Goal: Task Accomplishment & Management: Use online tool/utility

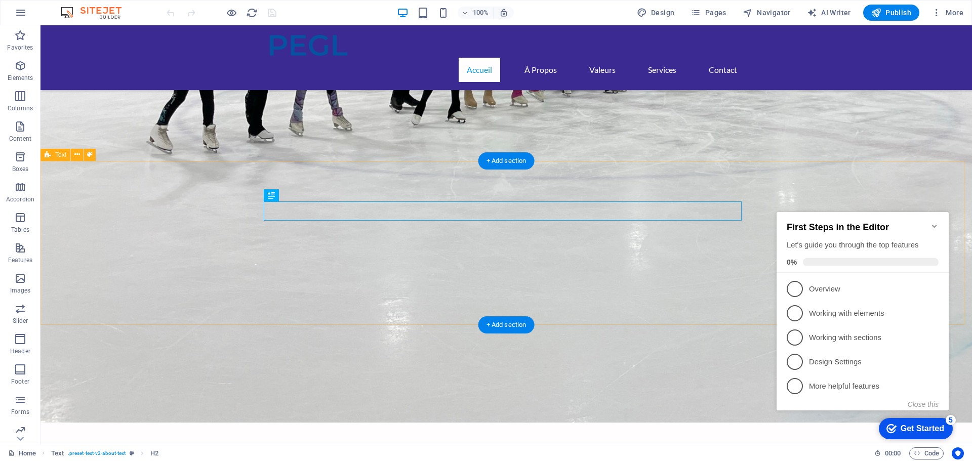
scroll to position [221, 0]
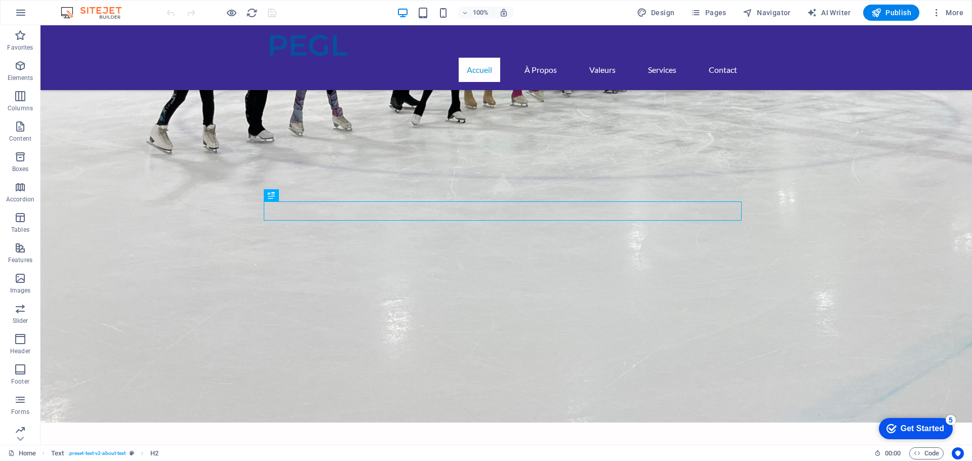
scroll to position [221, 0]
